Goal: Task Accomplishment & Management: Manage account settings

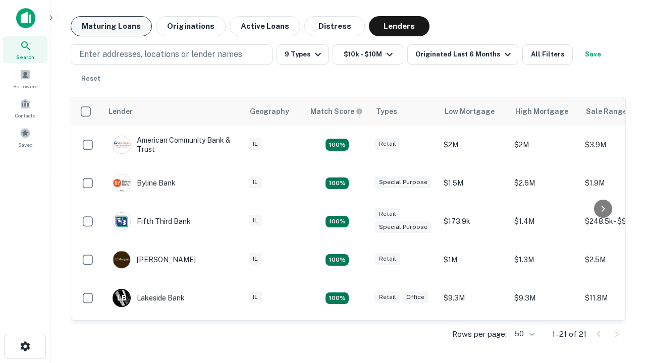
click at [111, 26] on button "Maturing Loans" at bounding box center [111, 26] width 81 height 20
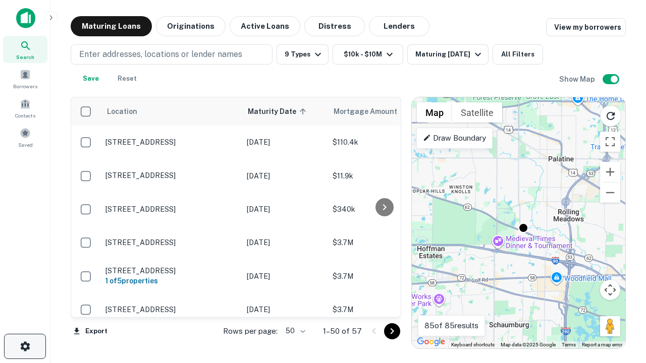
click at [25, 347] on icon "button" at bounding box center [25, 347] width 12 height 12
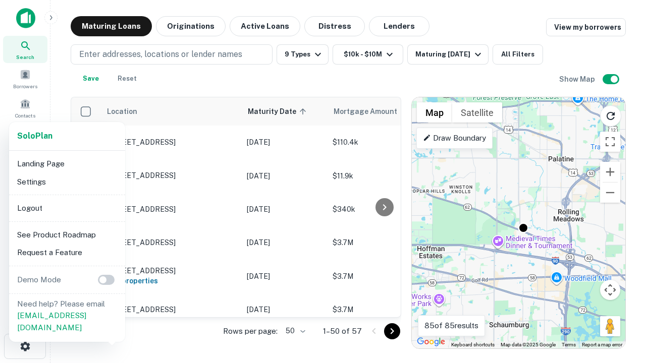
click at [67, 208] on li "Logout" at bounding box center [67, 208] width 108 height 18
